Goal: Use online tool/utility: Utilize a website feature to perform a specific function

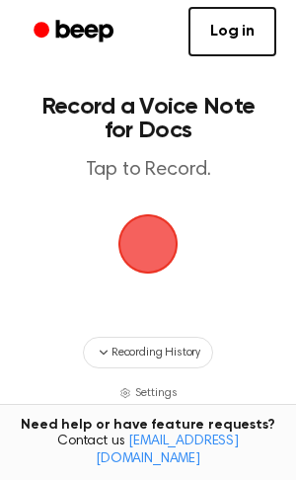
click at [160, 236] on span "button" at bounding box center [147, 243] width 55 height 55
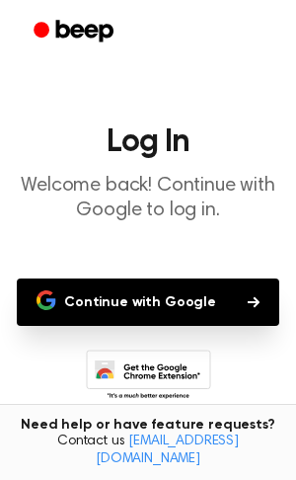
click at [179, 292] on button "Continue with Google" at bounding box center [148, 301] width 262 height 47
click at [248, 299] on icon "button" at bounding box center [254, 302] width 12 height 12
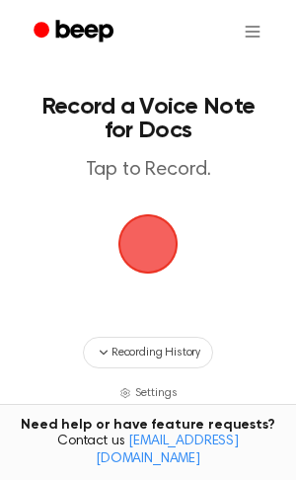
click at [152, 248] on span "button" at bounding box center [147, 243] width 55 height 55
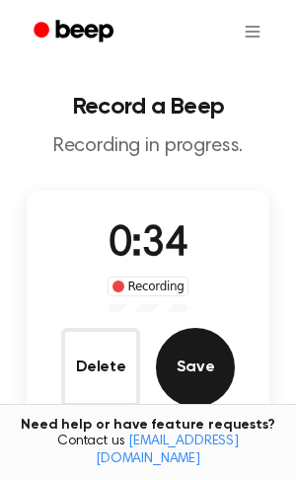
click at [190, 384] on button "Save" at bounding box center [195, 367] width 79 height 79
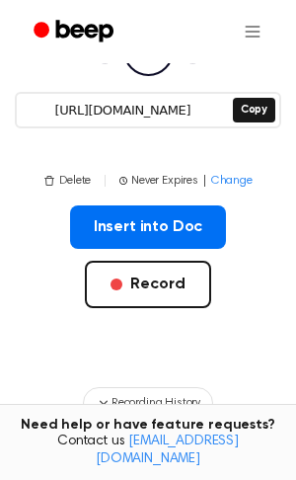
scroll to position [253, 0]
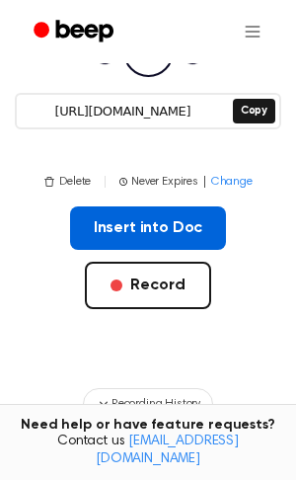
click at [116, 214] on button "Insert into Doc" at bounding box center [148, 227] width 157 height 43
